Goal: Obtain resource: Download file/media

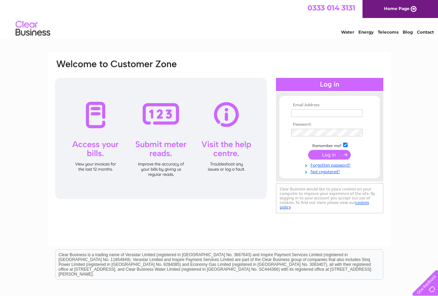
type input "[EMAIL_ADDRESS][DOMAIN_NAME]"
click at [330, 153] on input "submit" at bounding box center [329, 155] width 43 height 10
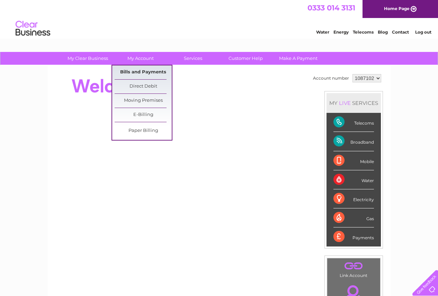
click at [138, 74] on link "Bills and Payments" at bounding box center [143, 72] width 57 height 14
click at [134, 74] on link "Bills and Payments" at bounding box center [143, 72] width 57 height 14
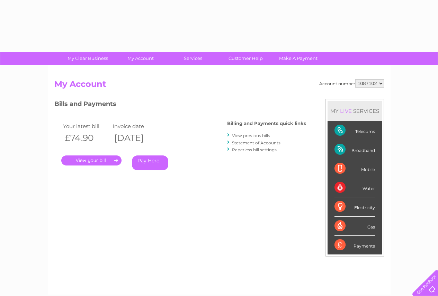
click at [106, 162] on link "." at bounding box center [91, 160] width 60 height 10
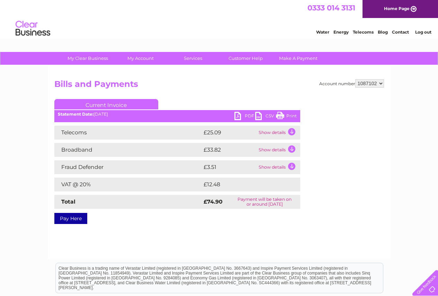
click at [247, 113] on link "PDF" at bounding box center [244, 117] width 21 height 10
